Goal: Task Accomplishment & Management: Use online tool/utility

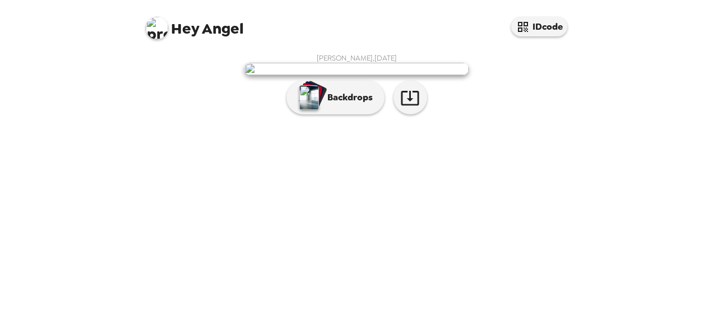
drag, startPoint x: 0, startPoint y: 0, endPoint x: 330, endPoint y: 167, distance: 370.0
click at [330, 75] on img at bounding box center [356, 69] width 224 height 12
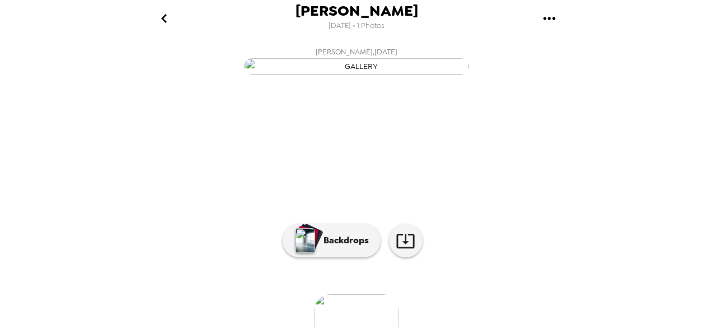
scroll to position [152, 0]
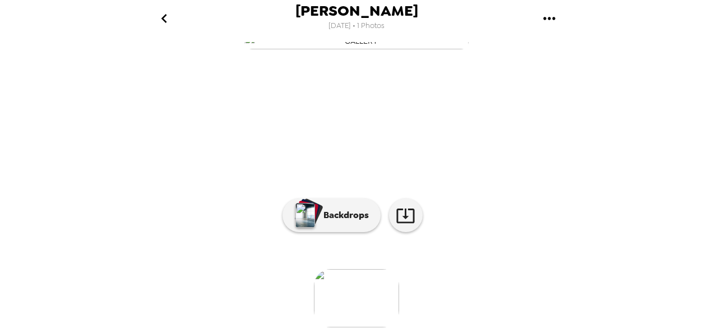
click at [397, 212] on icon at bounding box center [406, 216] width 20 height 20
